Goal: Find specific page/section: Find specific page/section

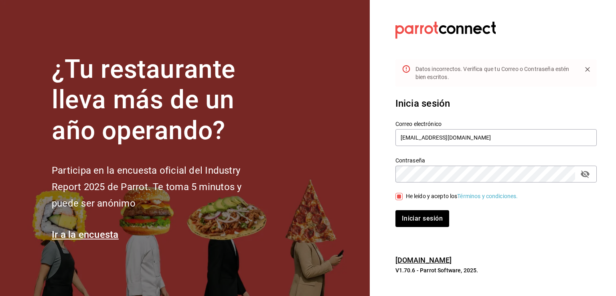
click at [585, 177] on icon "passwordField" at bounding box center [585, 174] width 10 height 10
click at [545, 235] on div "Inicia sesión Correo electrónico [EMAIL_ADDRESS][DOMAIN_NAME] Contraseña Contra…" at bounding box center [495, 162] width 201 height 150
click at [429, 219] on button "Iniciar sesión" at bounding box center [422, 218] width 55 height 17
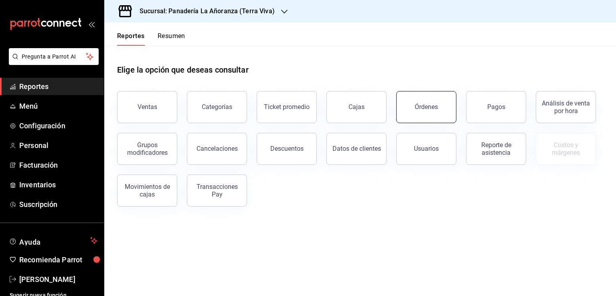
click at [437, 110] on button "Órdenes" at bounding box center [426, 107] width 60 height 32
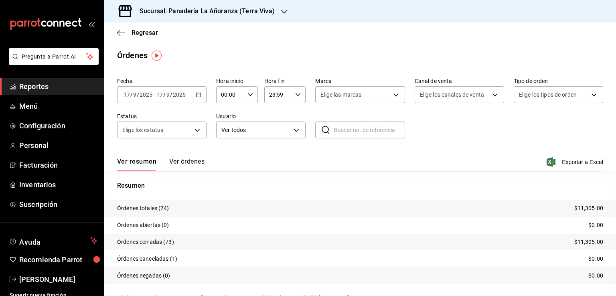
click at [281, 11] on icon "button" at bounding box center [284, 11] width 6 height 6
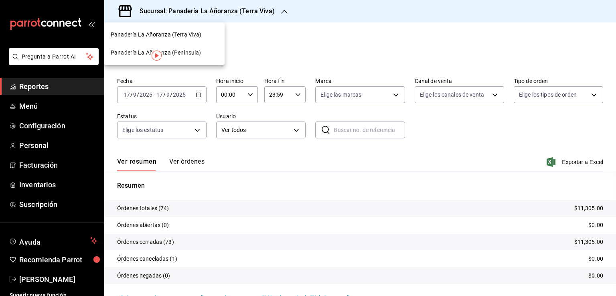
click at [189, 50] on span "Panadería La Añoranza (Península)" at bounding box center [156, 52] width 90 height 8
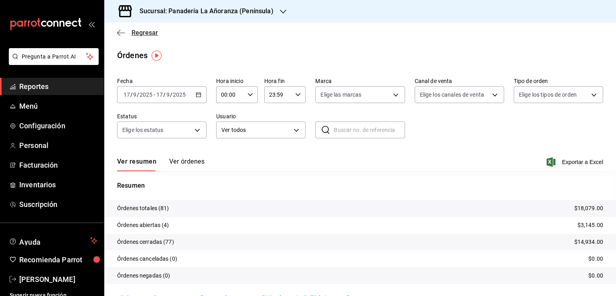
click at [123, 31] on icon "button" at bounding box center [121, 32] width 8 height 7
